Goal: Task Accomplishment & Management: Complete application form

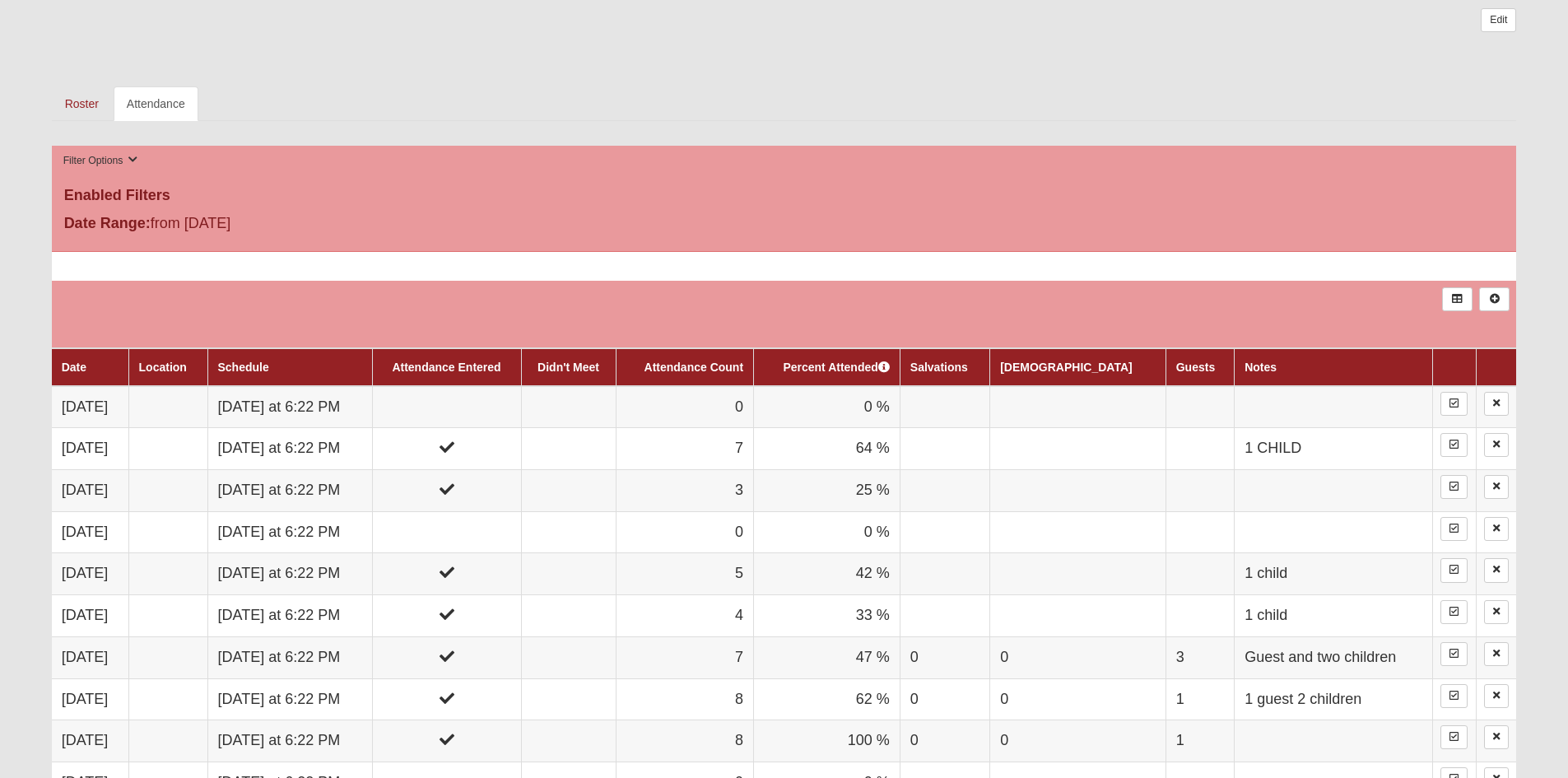
scroll to position [584, 0]
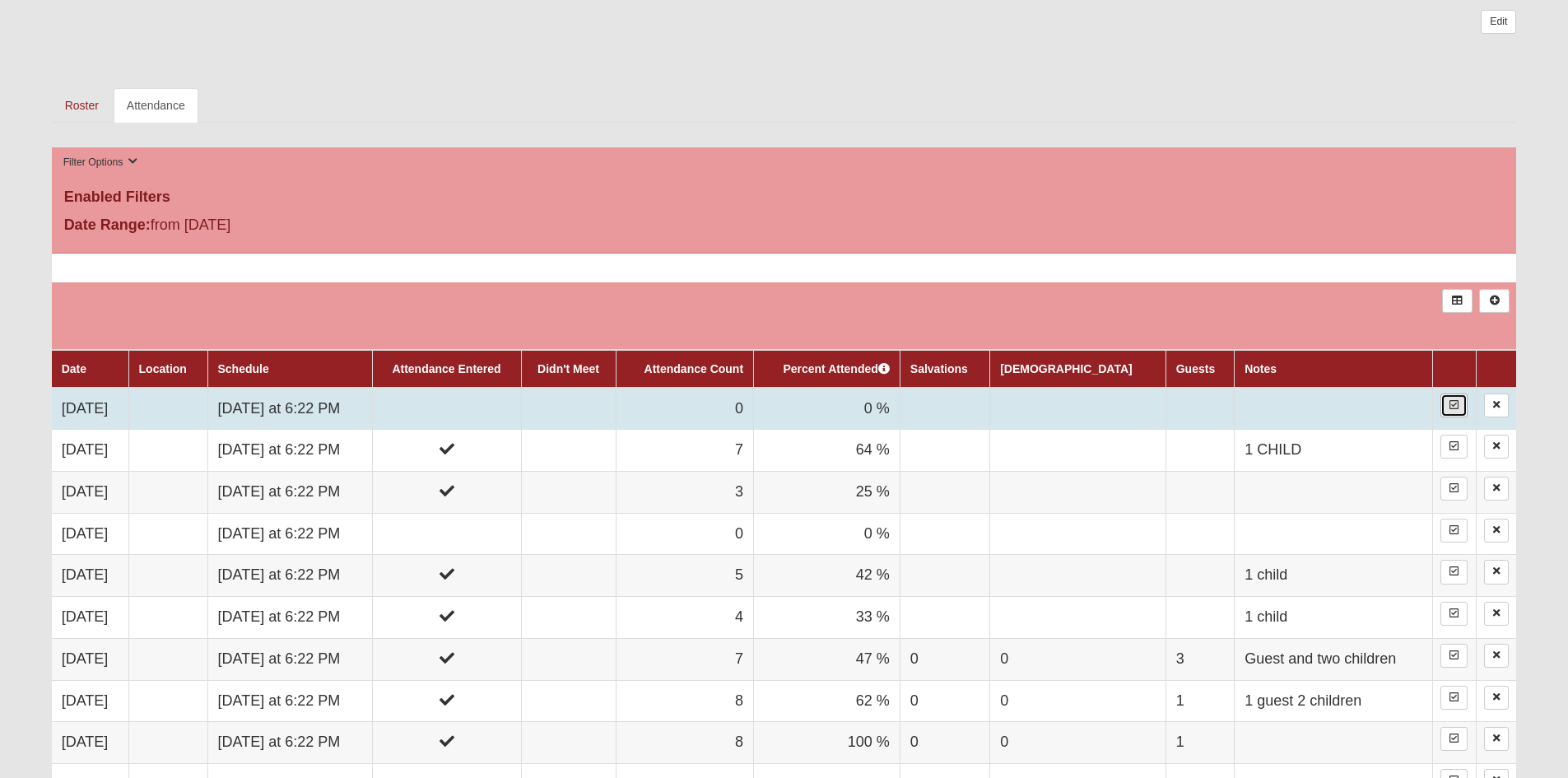
click at [1455, 406] on icon at bounding box center [1453, 405] width 9 height 10
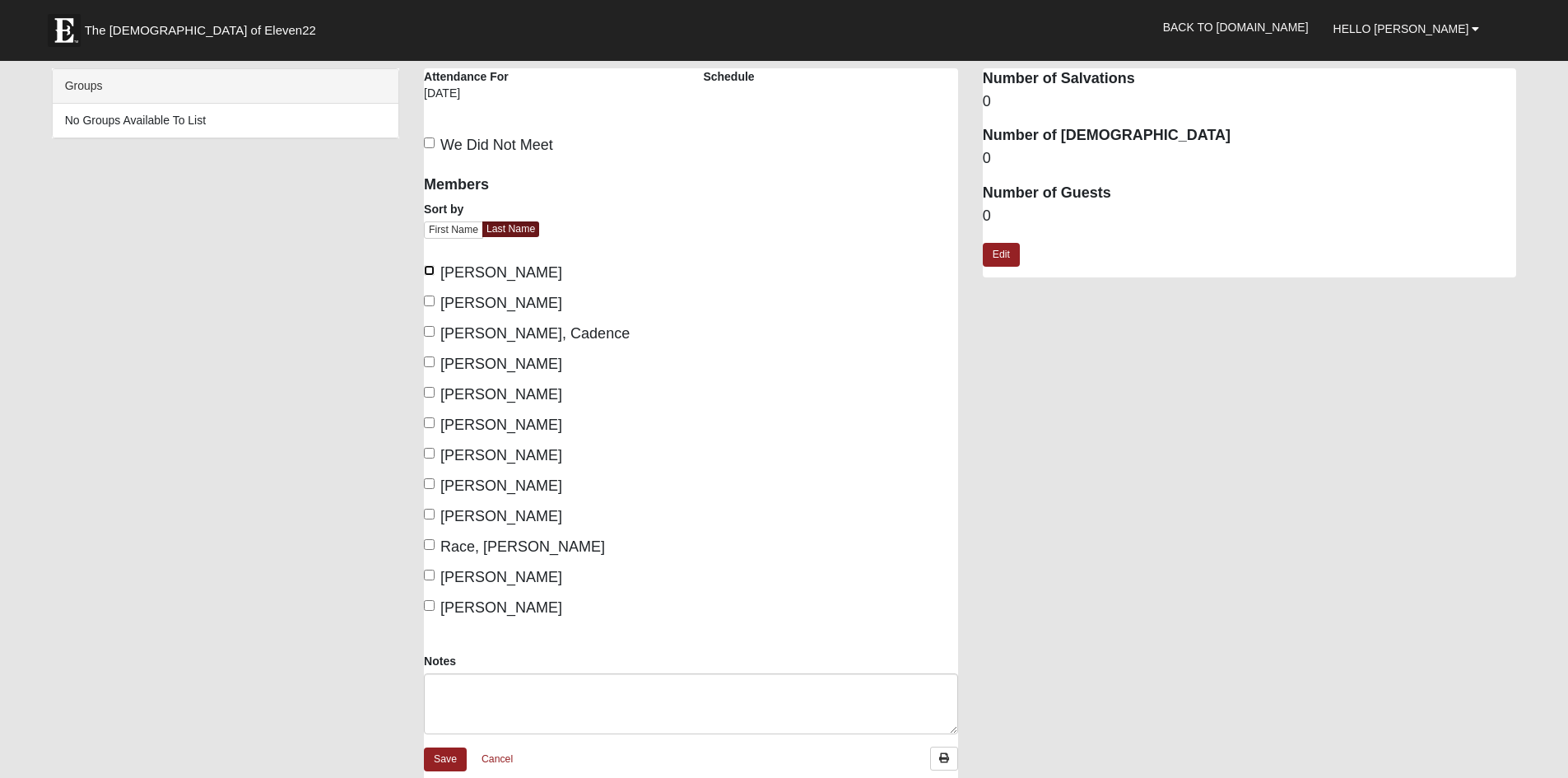
click at [433, 274] on input "[PERSON_NAME]" at bounding box center [429, 269] width 11 height 11
checkbox input "true"
click at [431, 301] on input "[PERSON_NAME]" at bounding box center [429, 301] width 11 height 11
checkbox input "true"
click at [433, 428] on input "Miller, Adie" at bounding box center [429, 422] width 11 height 11
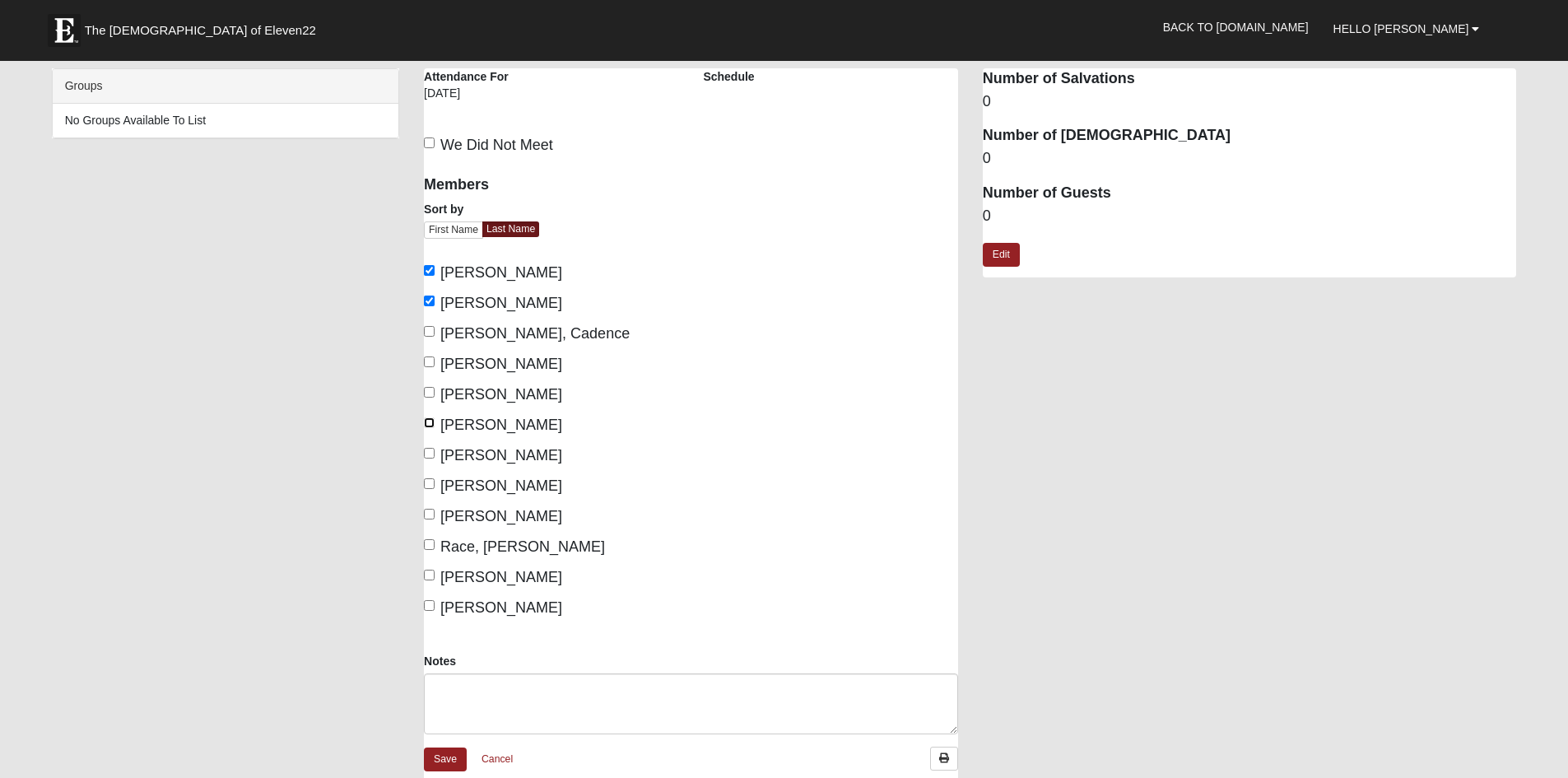
checkbox input "true"
click at [430, 474] on div "Members Sort by First Name Last Name Aronhalt, Jacob Aronhalt, Jessica Carpente…" at bounding box center [551, 391] width 254 height 454
click at [431, 488] on input "Miller, Noah" at bounding box center [429, 483] width 11 height 11
checkbox input "true"
click at [429, 507] on label "Miller, Roger" at bounding box center [493, 516] width 138 height 22
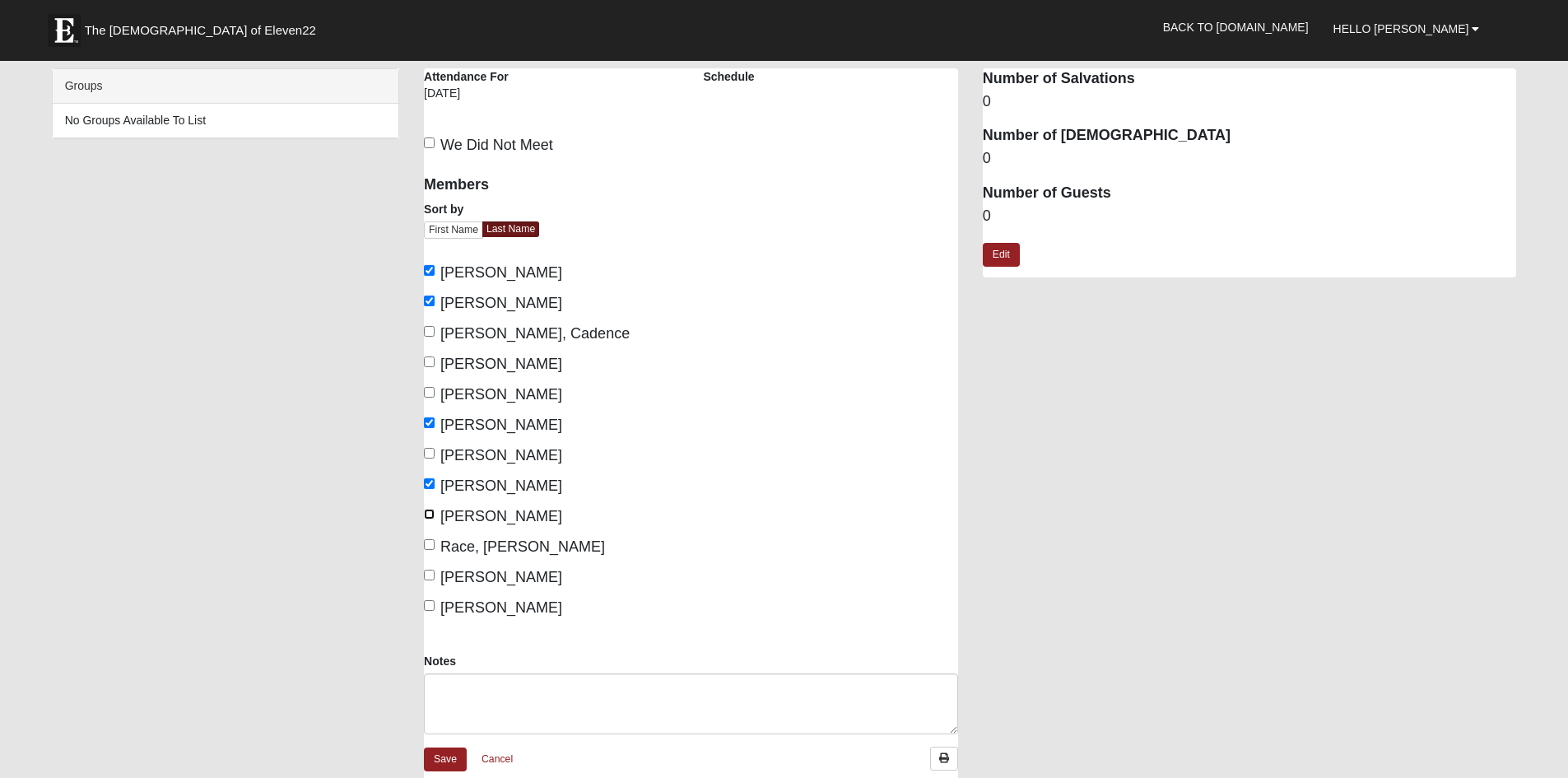
click at [429, 509] on input "Miller, Roger" at bounding box center [429, 513] width 11 height 11
checkbox input "true"
click at [431, 600] on label "Yost, Olivia" at bounding box center [493, 608] width 138 height 22
click at [430, 601] on input "Yost, Olivia" at bounding box center [429, 605] width 11 height 11
checkbox input "true"
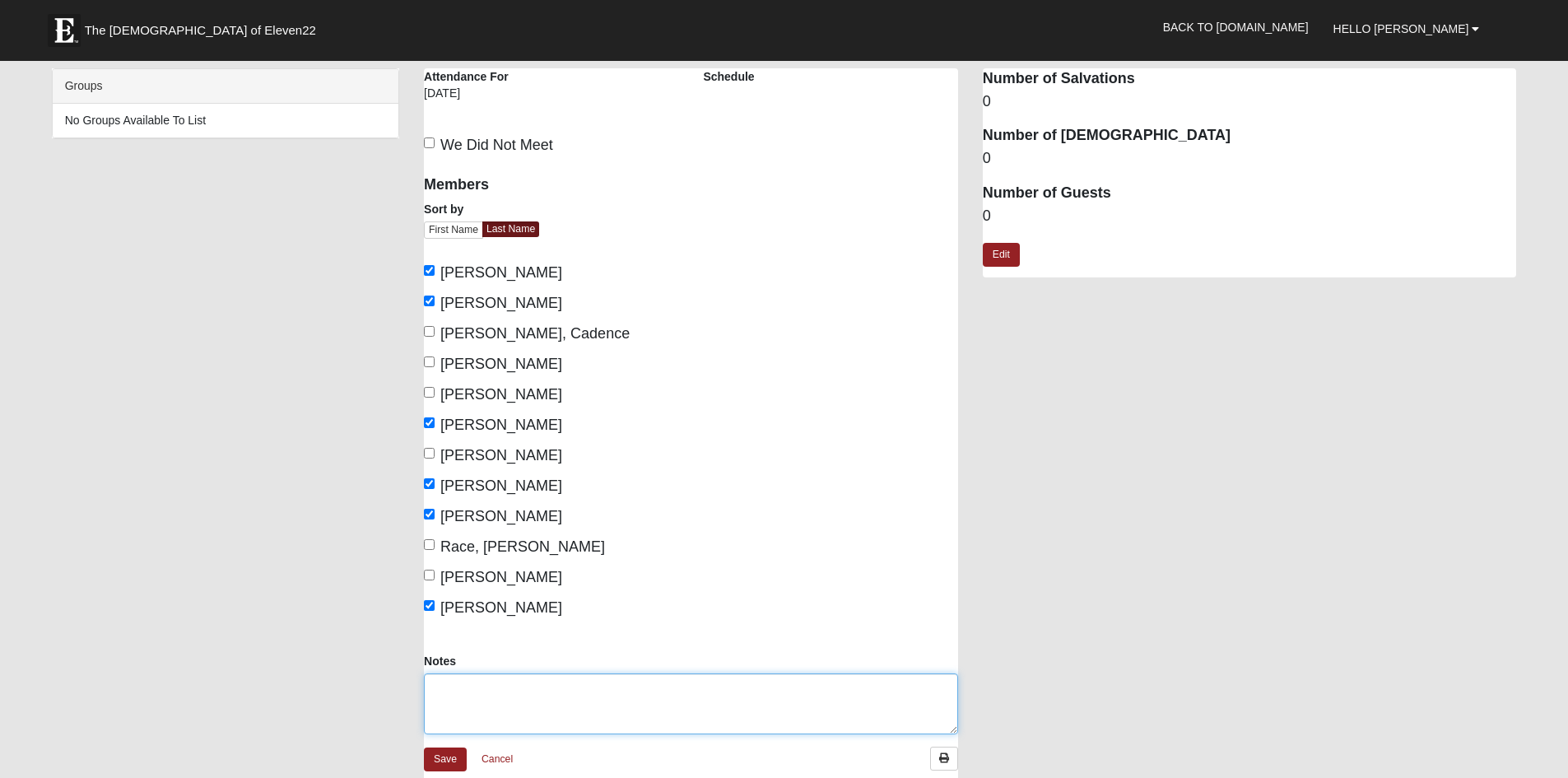
click at [481, 702] on textarea "Notes" at bounding box center [691, 703] width 534 height 61
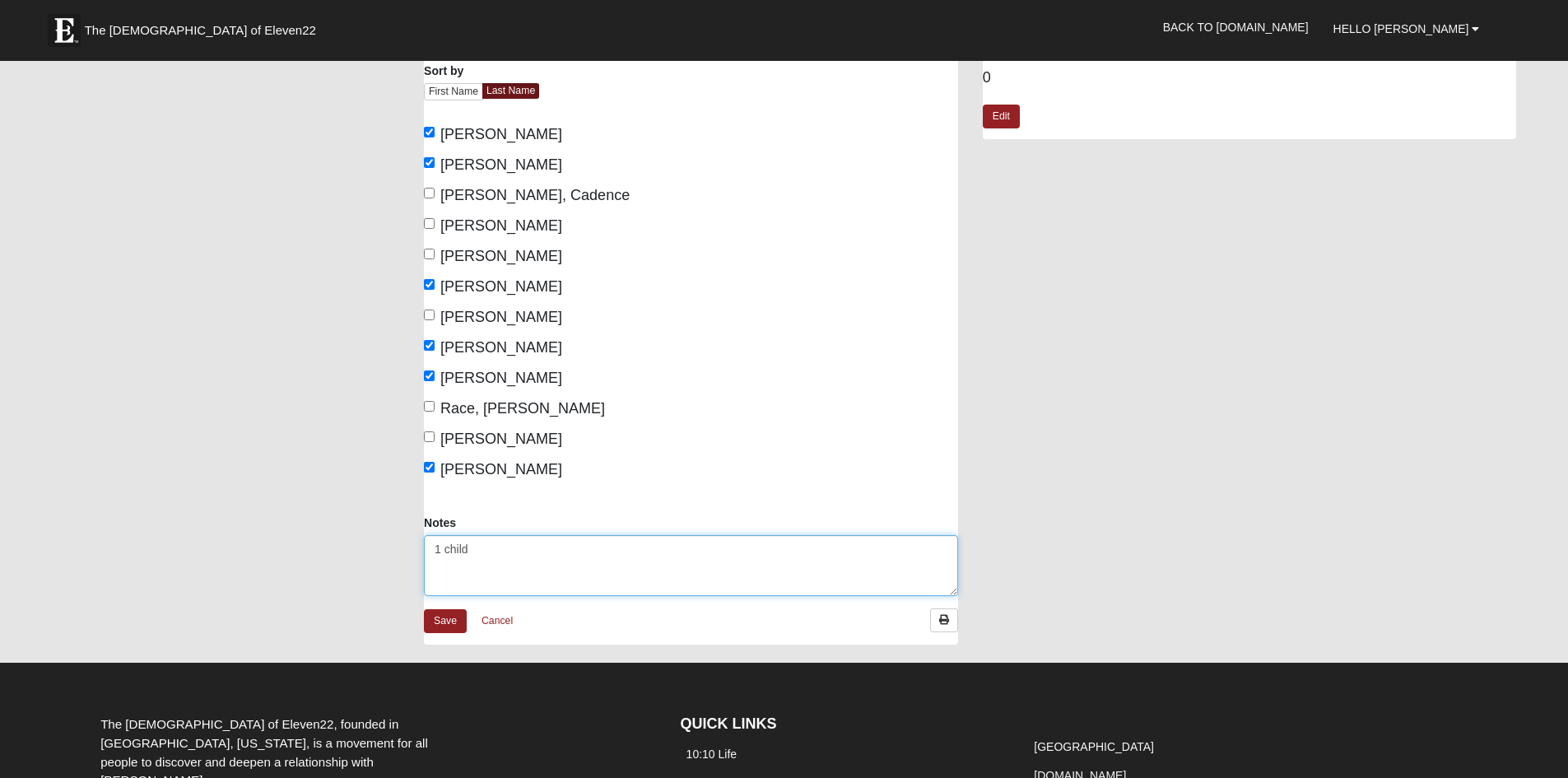
scroll to position [237, 0]
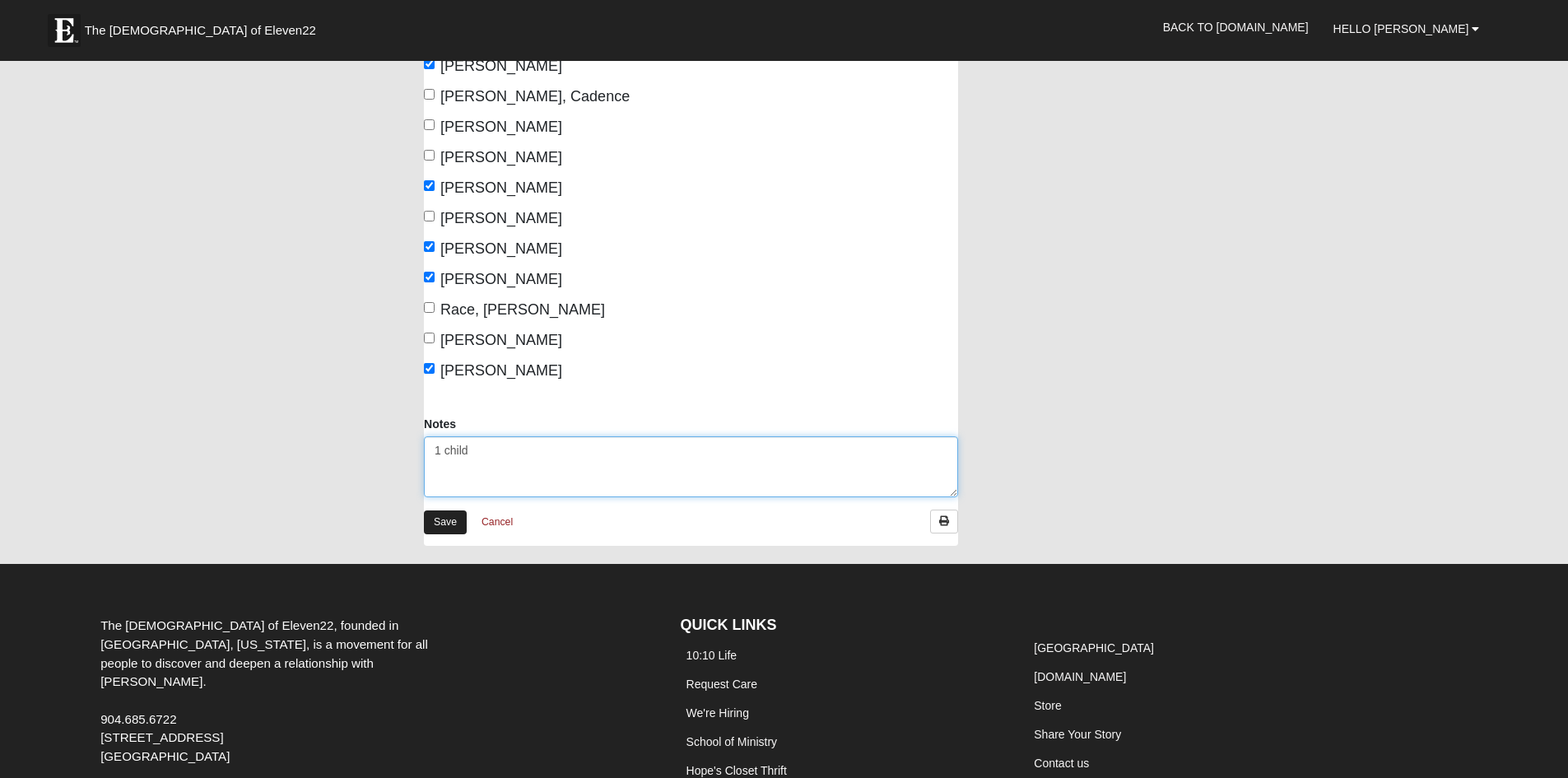
type textarea "1 child"
click at [442, 514] on link "Save" at bounding box center [445, 522] width 43 height 24
